Goal: Use online tool/utility: Utilize a website feature to perform a specific function

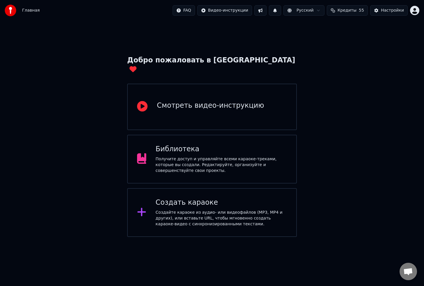
click at [219, 198] on div "Создать караоке" at bounding box center [221, 202] width 131 height 9
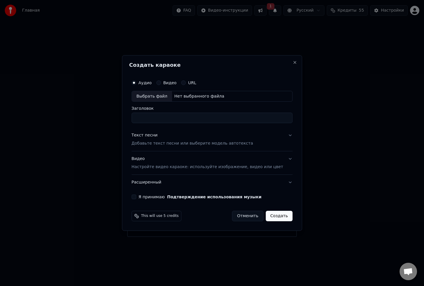
click at [153, 96] on div "Выбрать файл" at bounding box center [152, 96] width 40 height 10
type input "*****"
click at [195, 119] on input "*****" at bounding box center [211, 118] width 161 height 10
drag, startPoint x: 139, startPoint y: 198, endPoint x: 153, endPoint y: 196, distance: 14.3
click at [136, 198] on button "Я принимаю Подтверждение использования музыки" at bounding box center [133, 197] width 5 height 5
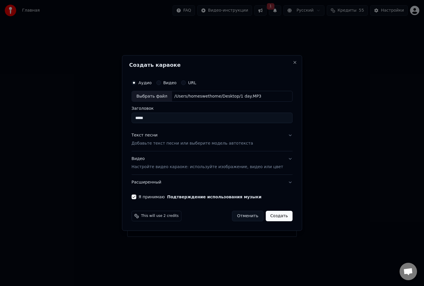
click at [272, 219] on button "Создать" at bounding box center [278, 216] width 27 height 10
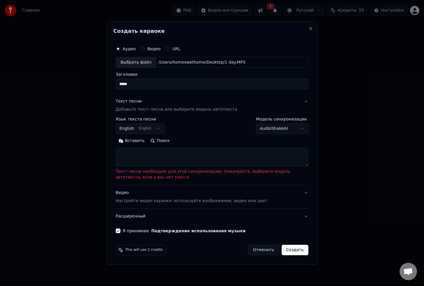
click at [149, 158] on textarea at bounding box center [211, 157] width 193 height 19
click at [161, 85] on input "*****" at bounding box center [211, 84] width 193 height 10
click at [151, 157] on textarea at bounding box center [211, 157] width 193 height 19
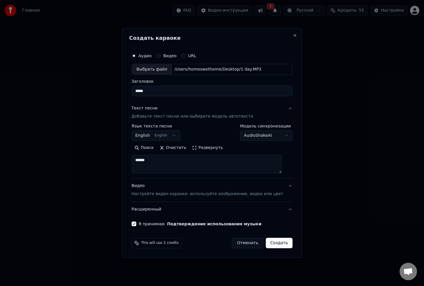
type textarea "******"
click at [280, 242] on button "Создать" at bounding box center [278, 243] width 27 height 10
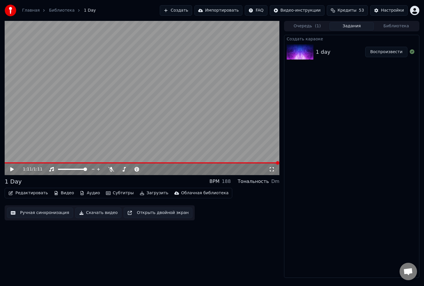
click at [99, 162] on video at bounding box center [142, 98] width 274 height 154
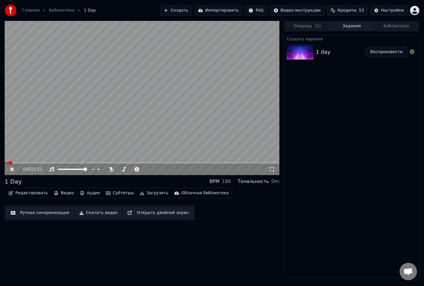
click at [67, 162] on div "0:01 / 1:11" at bounding box center [142, 98] width 274 height 154
click at [69, 164] on div "0:01 / 1:11" at bounding box center [142, 170] width 274 height 12
click at [70, 163] on span at bounding box center [142, 162] width 274 height 1
click at [9, 169] on icon at bounding box center [16, 169] width 14 height 5
click at [91, 163] on span at bounding box center [142, 162] width 274 height 1
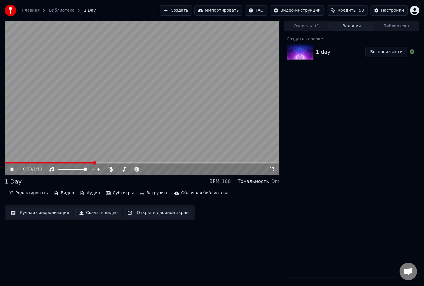
click at [107, 163] on span at bounding box center [142, 162] width 274 height 1
click at [122, 162] on video at bounding box center [142, 98] width 274 height 154
click at [123, 163] on span at bounding box center [142, 162] width 274 height 1
click at [9, 169] on div "0:31 / 1:11" at bounding box center [142, 170] width 270 height 6
click at [12, 168] on icon at bounding box center [11, 169] width 3 height 4
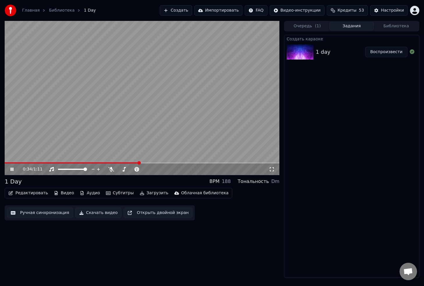
click at [148, 163] on span at bounding box center [142, 162] width 274 height 1
click at [162, 163] on span at bounding box center [142, 162] width 274 height 1
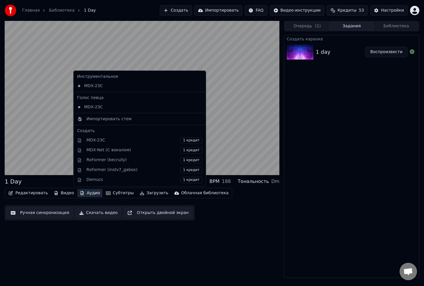
click at [90, 196] on button "Аудио" at bounding box center [89, 193] width 25 height 8
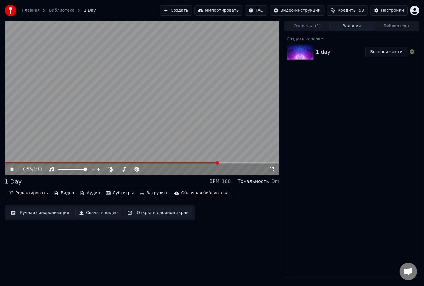
click at [72, 238] on div "0:55 / 1:11 1 Day BPM 188 Тональность Dm Редактировать Видео Аудио Субтитры Заг…" at bounding box center [142, 149] width 274 height 257
click at [89, 192] on button "Аудио" at bounding box center [89, 193] width 25 height 8
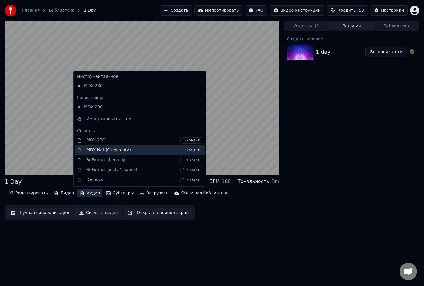
click at [183, 150] on span "1 кредит" at bounding box center [191, 150] width 22 height 6
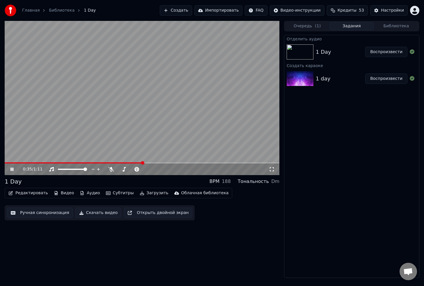
click at [126, 163] on span at bounding box center [74, 162] width 138 height 1
click at [110, 162] on video at bounding box center [142, 98] width 274 height 154
click at [110, 162] on span at bounding box center [59, 162] width 108 height 1
click at [13, 168] on icon at bounding box center [16, 169] width 14 height 5
click at [11, 169] on icon at bounding box center [11, 169] width 3 height 3
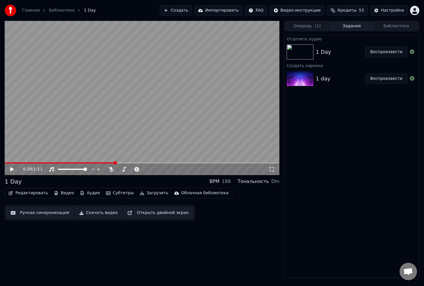
click at [86, 194] on button "Аудио" at bounding box center [89, 193] width 25 height 8
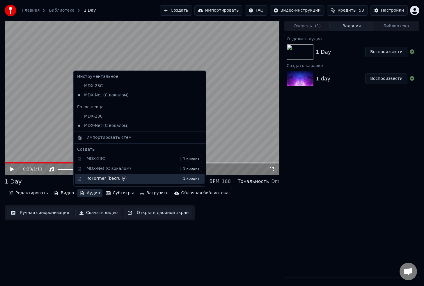
click at [182, 180] on span "1 кредит" at bounding box center [191, 179] width 22 height 6
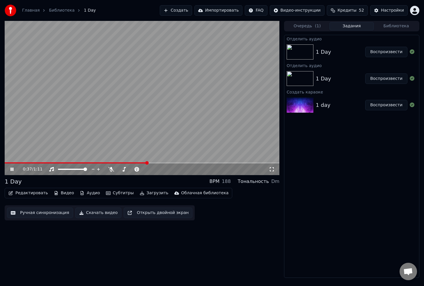
click at [146, 163] on span at bounding box center [142, 162] width 274 height 1
click at [162, 163] on span at bounding box center [142, 162] width 274 height 1
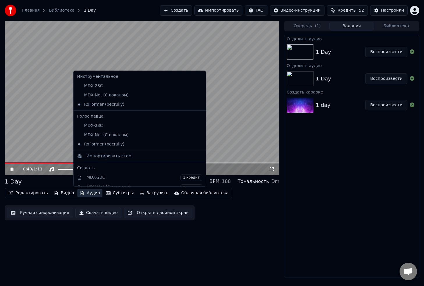
click at [90, 193] on button "Аудио" at bounding box center [89, 193] width 25 height 8
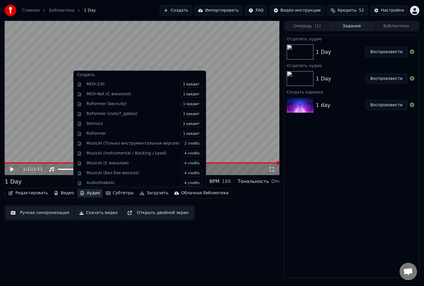
scroll to position [96, 0]
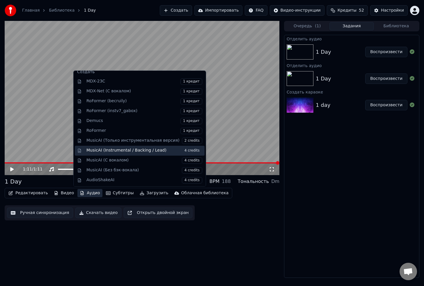
click at [161, 148] on div "MusicAI (Instrumental / Backing / Lead) 4 credits" at bounding box center [144, 151] width 116 height 6
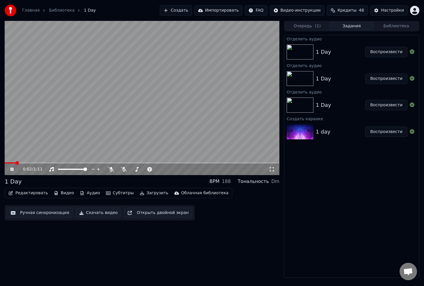
click at [99, 162] on video at bounding box center [142, 98] width 274 height 154
click at [100, 164] on div "0:02 / 1:11" at bounding box center [142, 170] width 274 height 12
click at [101, 163] on span at bounding box center [142, 162] width 274 height 1
click at [116, 138] on video at bounding box center [142, 98] width 274 height 154
click at [122, 163] on span at bounding box center [142, 162] width 274 height 1
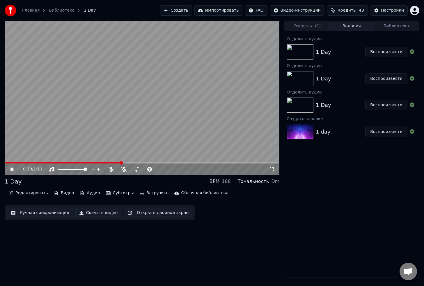
click at [137, 163] on span at bounding box center [142, 162] width 274 height 1
click at [146, 163] on span at bounding box center [142, 162] width 274 height 1
click at [162, 163] on span at bounding box center [142, 162] width 274 height 1
click at [124, 168] on icon at bounding box center [124, 169] width 6 height 5
click at [131, 163] on span at bounding box center [68, 162] width 127 height 1
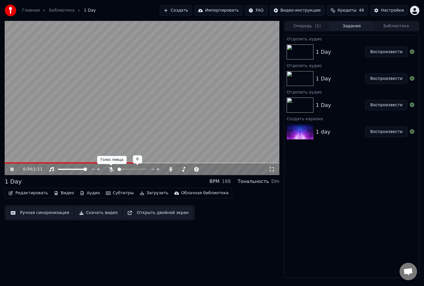
click at [111, 170] on icon at bounding box center [111, 169] width 6 height 5
click at [109, 170] on icon at bounding box center [110, 169] width 3 height 5
click at [151, 162] on span at bounding box center [150, 162] width 3 height 3
click at [159, 162] on span at bounding box center [157, 162] width 3 height 3
click at [149, 163] on span at bounding box center [150, 162] width 3 height 3
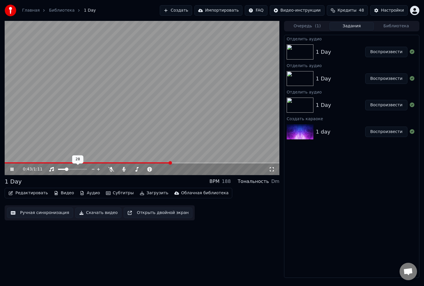
click at [66, 169] on span at bounding box center [66, 169] width 3 height 3
click at [108, 169] on icon at bounding box center [111, 169] width 6 height 5
click at [66, 170] on span at bounding box center [66, 169] width 3 height 3
click at [113, 169] on icon at bounding box center [111, 169] width 6 height 5
click at [112, 169] on icon at bounding box center [111, 169] width 6 height 5
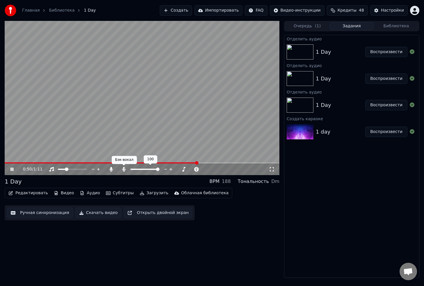
click at [122, 169] on icon at bounding box center [124, 169] width 6 height 5
click at [123, 170] on icon at bounding box center [124, 169] width 6 height 5
click at [124, 169] on icon at bounding box center [123, 169] width 3 height 5
click at [124, 169] on icon at bounding box center [124, 169] width 6 height 5
drag, startPoint x: 111, startPoint y: 170, endPoint x: 135, endPoint y: 171, distance: 24.7
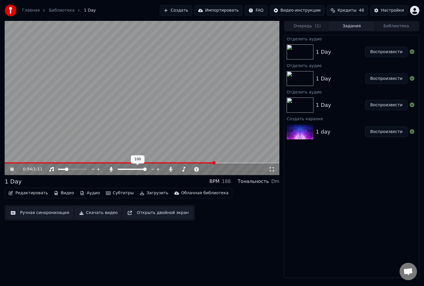
click at [128, 170] on div at bounding box center [134, 170] width 53 height 6
click at [122, 170] on span at bounding box center [122, 169] width 3 height 3
click at [79, 168] on span at bounding box center [78, 169] width 3 height 3
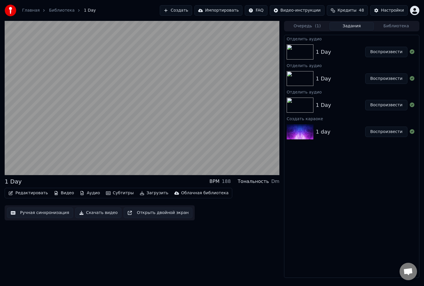
click at [147, 194] on button "Загрузить" at bounding box center [153, 193] width 33 height 8
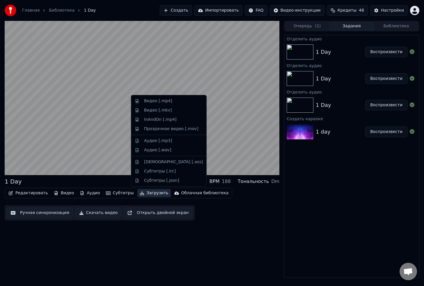
click at [149, 193] on button "Загрузить" at bounding box center [153, 193] width 33 height 8
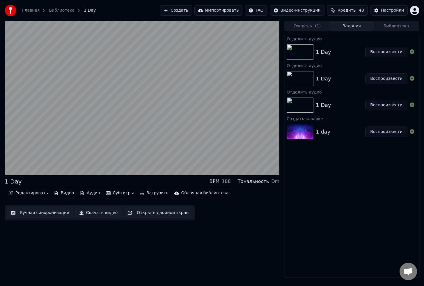
click at [149, 193] on button "Загрузить" at bounding box center [153, 193] width 33 height 8
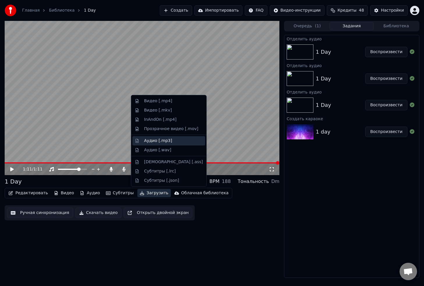
click at [171, 140] on div "Аудио [.mp3]" at bounding box center [173, 141] width 59 height 6
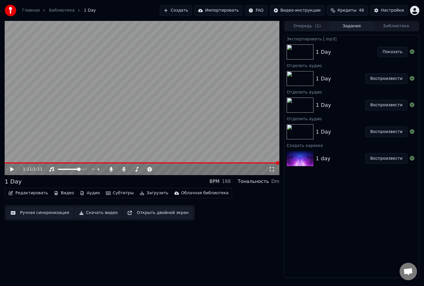
click at [388, 51] on button "Показать" at bounding box center [392, 52] width 30 height 10
